Goal: Find specific page/section: Find specific page/section

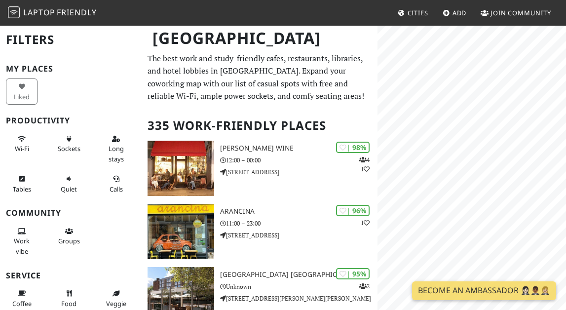
scroll to position [131, 0]
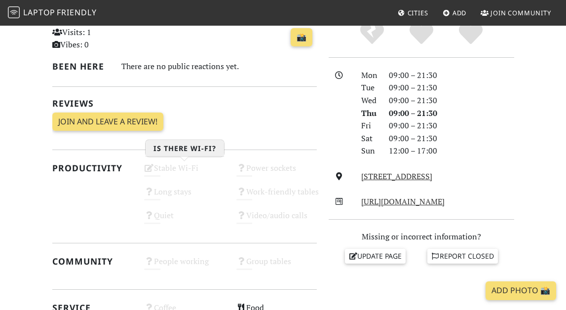
scroll to position [246, 0]
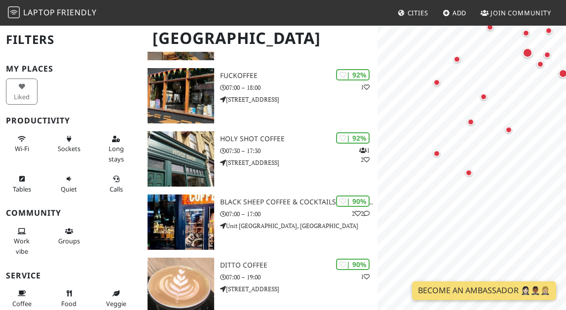
scroll to position [518, 0]
